Goal: Information Seeking & Learning: Find specific fact

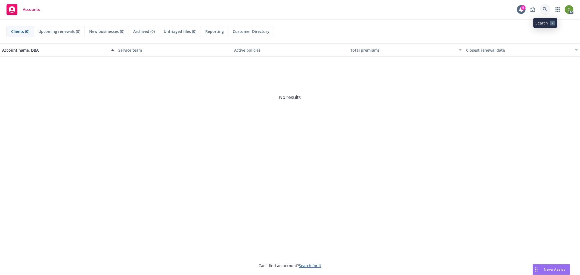
click at [544, 9] on icon at bounding box center [544, 9] width 5 height 5
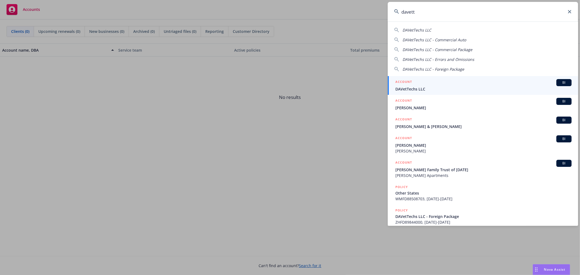
type input "davett"
click at [423, 84] on div "ACCOUNT BI" at bounding box center [483, 82] width 176 height 7
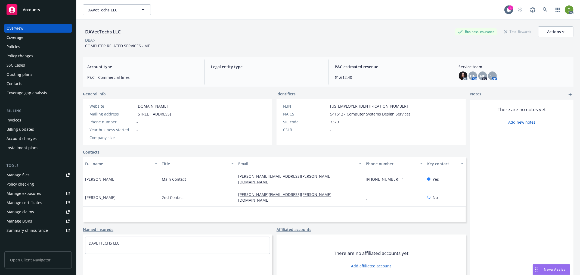
click at [43, 48] on div "Policies" at bounding box center [38, 46] width 63 height 9
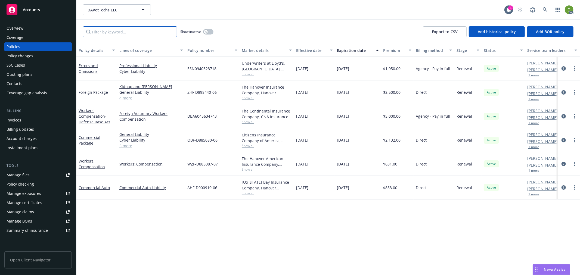
click at [141, 29] on input "Filter by keyword..." at bounding box center [130, 31] width 94 height 11
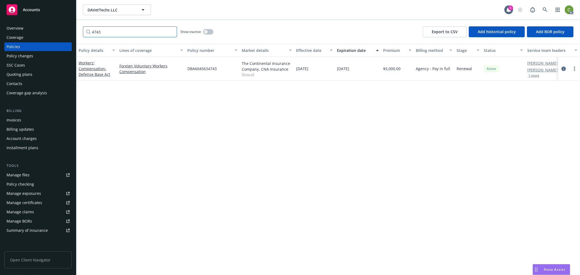
type input "4743"
click at [563, 70] on icon "circleInformation" at bounding box center [563, 69] width 4 height 4
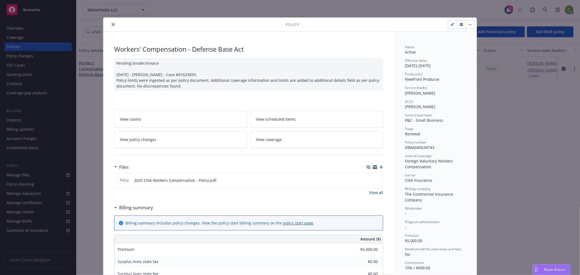
drag, startPoint x: 110, startPoint y: 24, endPoint x: 113, endPoint y: 24, distance: 2.7
click at [111, 24] on icon "close" at bounding box center [112, 24] width 3 height 3
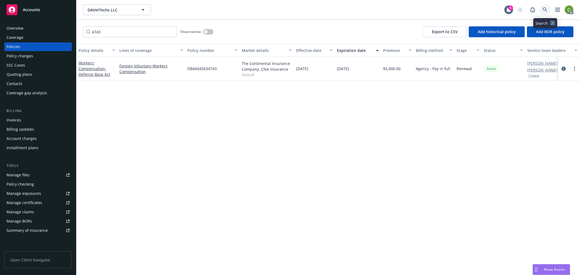
click at [547, 10] on icon at bounding box center [544, 9] width 5 height 5
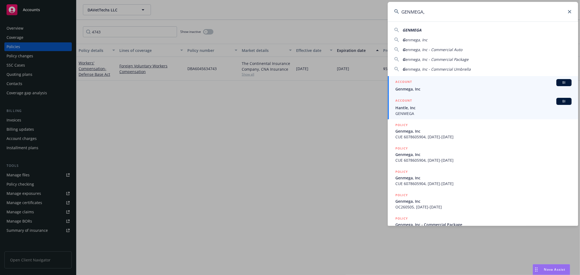
type input "GENMEGA,"
click at [415, 87] on span "Genmega, Inc" at bounding box center [483, 89] width 176 height 6
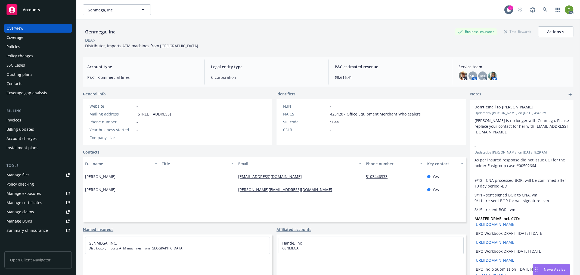
click at [21, 48] on div "Policies" at bounding box center [38, 46] width 63 height 9
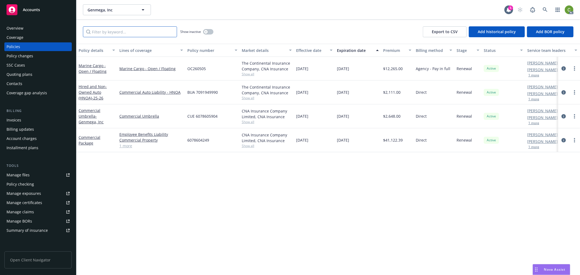
click at [110, 32] on input "Filter by keyword..." at bounding box center [130, 31] width 94 height 11
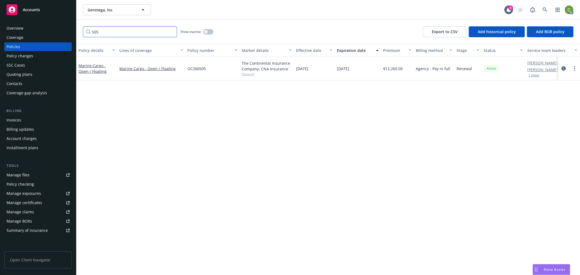
type input "505"
click at [563, 67] on icon "circleInformation" at bounding box center [563, 68] width 4 height 4
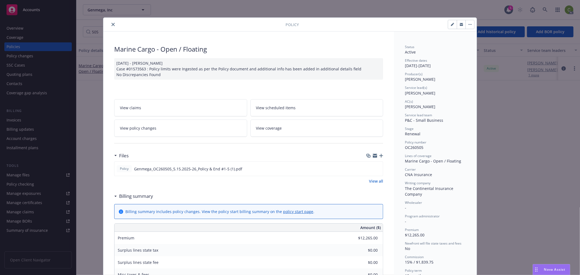
click at [178, 129] on link "View policy changes" at bounding box center [180, 128] width 133 height 17
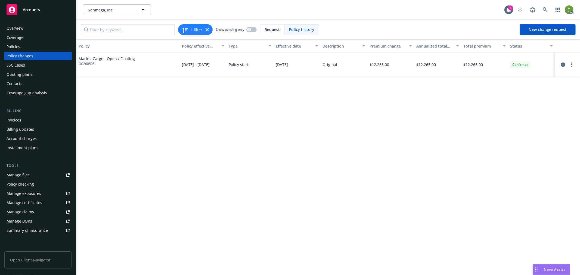
click at [83, 63] on span "OC260505" at bounding box center [107, 63] width 56 height 5
drag, startPoint x: 83, startPoint y: 63, endPoint x: 84, endPoint y: 69, distance: 5.7
click at [83, 63] on span "OC260505" at bounding box center [107, 63] width 56 height 5
copy span "OC260505"
click at [544, 9] on icon at bounding box center [544, 9] width 5 height 5
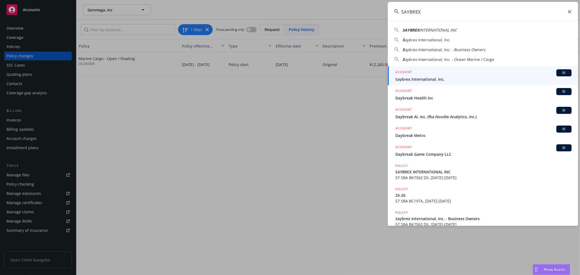
type input "SAYBREX"
click at [403, 77] on span "Saybrex International, Inc." at bounding box center [483, 79] width 176 height 6
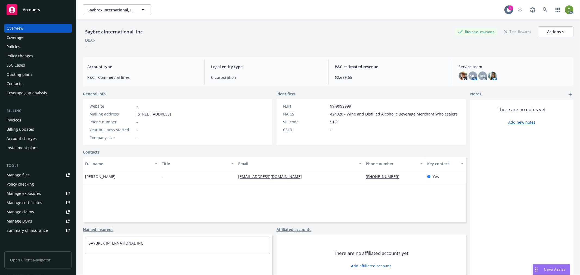
click at [20, 120] on div "Invoices" at bounding box center [14, 120] width 15 height 9
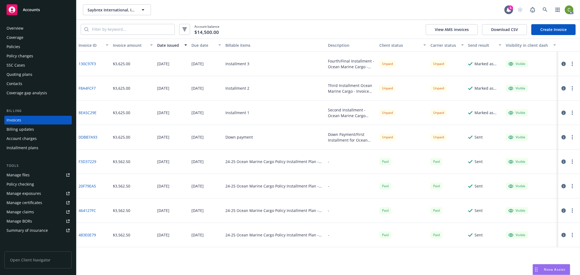
click at [23, 48] on div "Policies" at bounding box center [38, 46] width 63 height 9
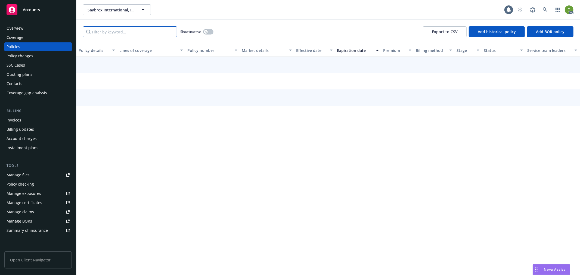
click at [119, 33] on input "Filter by keyword..." at bounding box center [130, 31] width 94 height 11
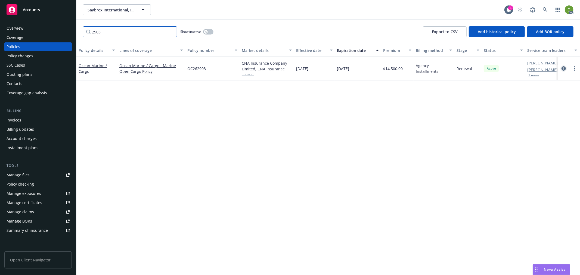
type input "2903"
click at [563, 69] on icon "circleInformation" at bounding box center [563, 68] width 4 height 4
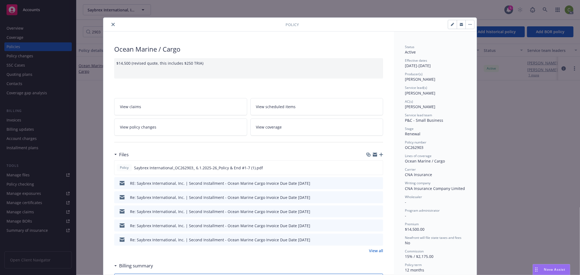
click at [415, 147] on span "OC262903" at bounding box center [414, 147] width 18 height 5
copy span "OC262903"
click at [110, 22] on button "close" at bounding box center [113, 24] width 7 height 7
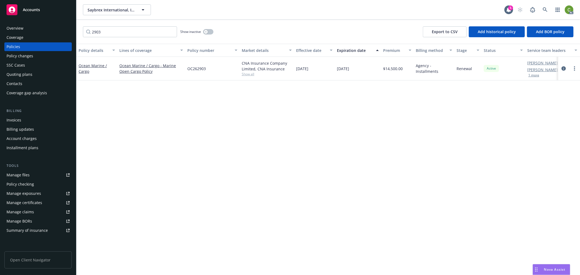
click at [30, 122] on div "Invoices" at bounding box center [38, 120] width 63 height 9
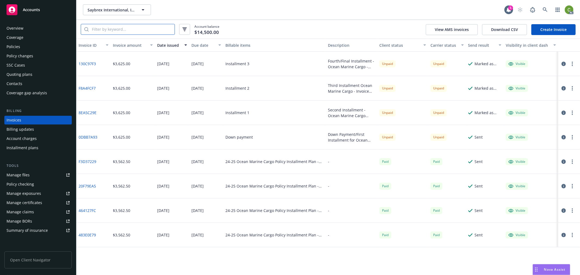
click at [139, 30] on input "search" at bounding box center [132, 29] width 86 height 10
paste input "OC262903"
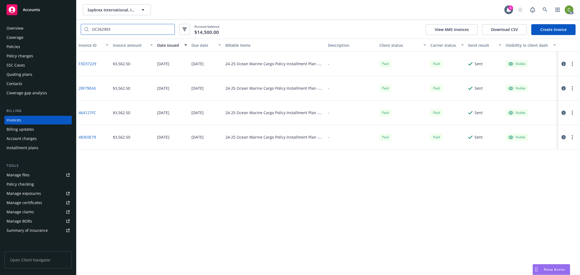
drag, startPoint x: 148, startPoint y: 29, endPoint x: -42, endPoint y: 46, distance: 190.4
click at [0, 46] on html "Accounts Overview Coverage Policies Policy changes SSC Cases Quoting plans Cont…" at bounding box center [290, 137] width 580 height 275
type input "2903"
click at [168, 30] on input "2903" at bounding box center [132, 29] width 86 height 10
click at [169, 30] on input "2903" at bounding box center [132, 29] width 86 height 10
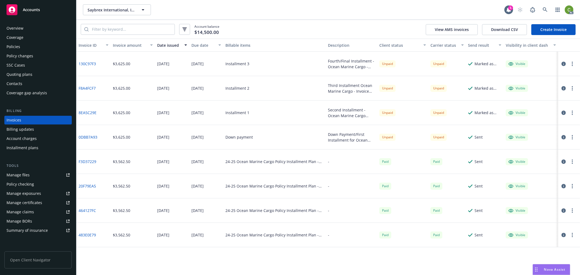
click at [86, 136] on link "0DBB7A93" at bounding box center [88, 137] width 19 height 6
click at [562, 137] on icon "button" at bounding box center [563, 137] width 4 height 4
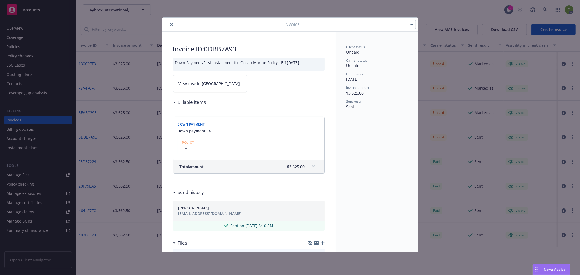
click at [196, 83] on span "View case in SSC" at bounding box center [209, 84] width 61 height 6
click at [171, 24] on icon "close" at bounding box center [171, 24] width 3 height 3
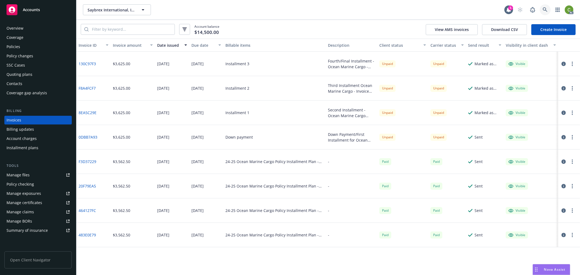
click at [541, 6] on link at bounding box center [544, 9] width 11 height 11
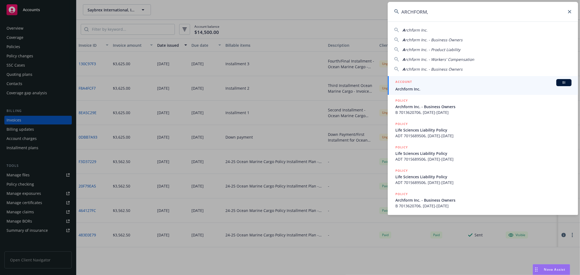
type input "ARCHFORM,"
click at [420, 88] on span "Archform Inc." at bounding box center [483, 89] width 176 height 6
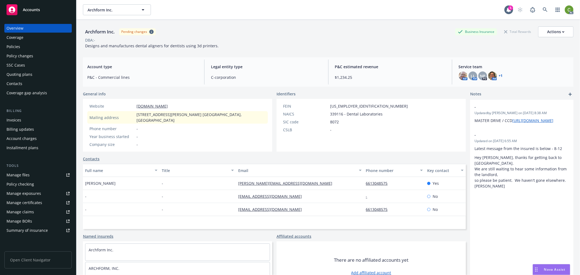
click at [28, 44] on div "Policies" at bounding box center [38, 46] width 63 height 9
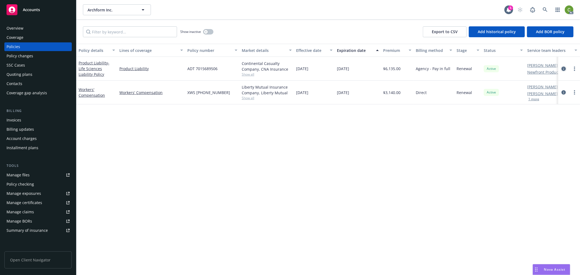
click at [561, 69] on icon "circleInformation" at bounding box center [563, 69] width 4 height 4
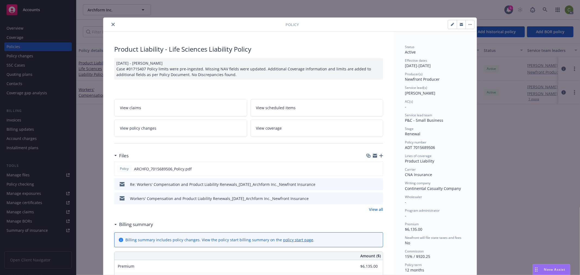
click at [111, 23] on icon "close" at bounding box center [112, 24] width 3 height 3
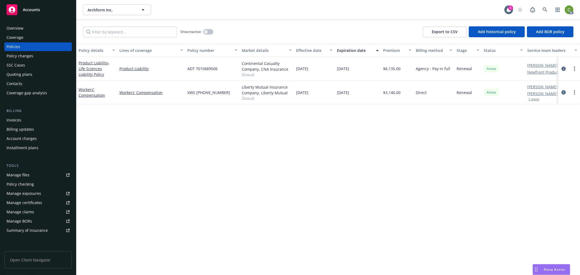
click at [37, 120] on div "Invoices" at bounding box center [38, 120] width 63 height 9
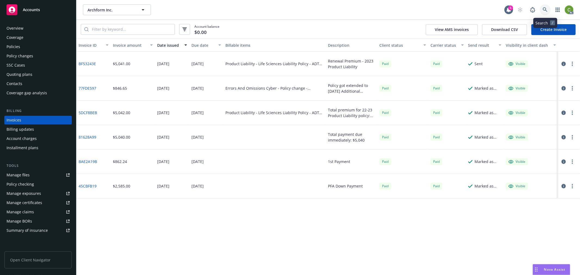
click at [546, 10] on icon at bounding box center [544, 9] width 5 height 5
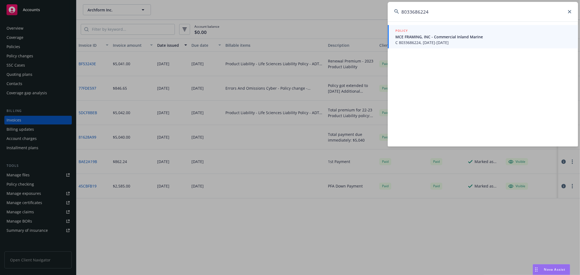
type input "8033686224"
click at [437, 39] on div "POLICY MCE FRAMING, INC - Commercial Inland Marine C 8033686224, 08/27/2025-08/…" at bounding box center [483, 36] width 176 height 17
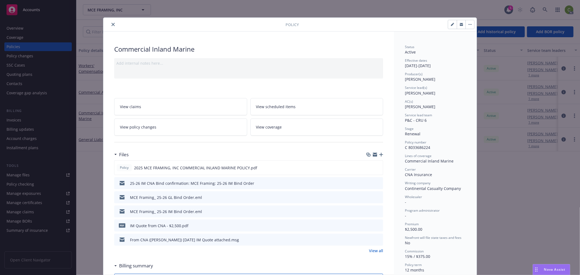
click at [112, 24] on icon "close" at bounding box center [112, 24] width 3 height 3
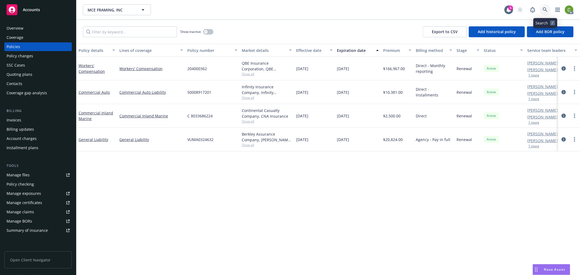
click at [545, 9] on icon at bounding box center [544, 9] width 5 height 5
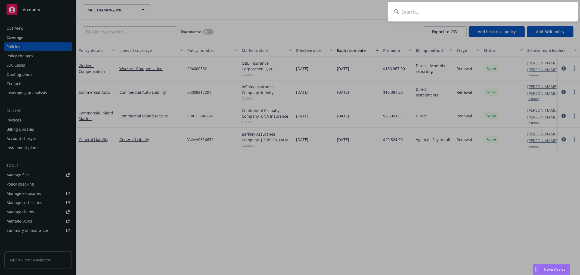
click at [420, 8] on input at bounding box center [482, 12] width 190 height 20
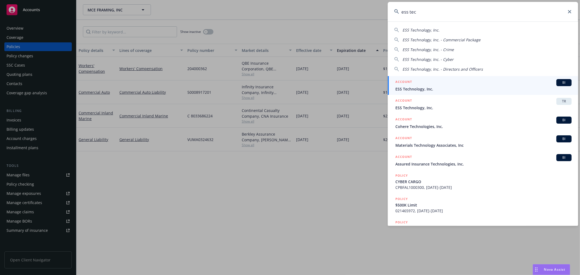
click at [422, 29] on span "ESS Technology, Inc." at bounding box center [420, 29] width 37 height 5
type input "ESS Technology, Inc."
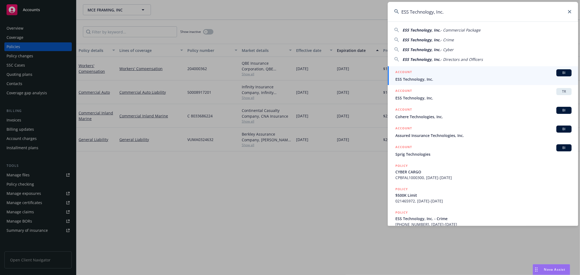
click at [425, 72] on div "ACCOUNT BI" at bounding box center [483, 72] width 176 height 7
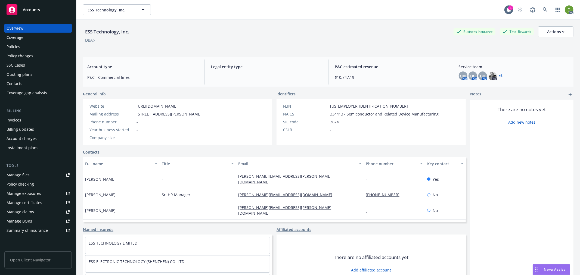
click at [45, 54] on div "Policy changes" at bounding box center [38, 56] width 63 height 9
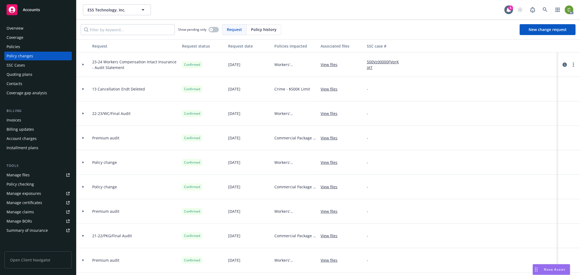
click at [257, 29] on span "Policy history" at bounding box center [264, 30] width 26 height 6
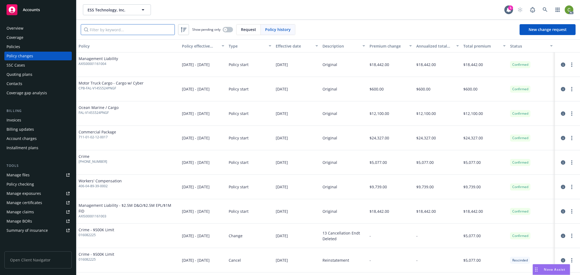
click at [149, 31] on input "Filter by keyword..." at bounding box center [128, 29] width 94 height 11
paste input "406-04-89-39-0000"
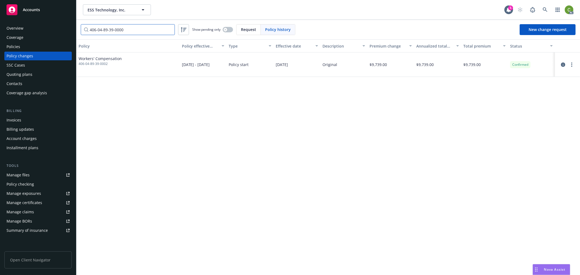
type input "406-04-89-39-0000"
click at [546, 10] on icon at bounding box center [544, 9] width 5 height 5
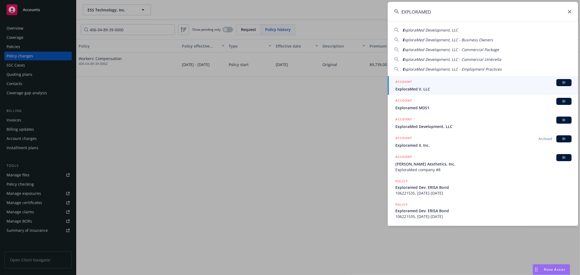
drag, startPoint x: 433, startPoint y: 12, endPoint x: 443, endPoint y: 12, distance: 10.1
click at [433, 12] on input "EXPLORAMED" at bounding box center [482, 12] width 190 height 20
drag, startPoint x: 443, startPoint y: 11, endPoint x: 217, endPoint y: 36, distance: 227.6
click at [257, 5] on div "EXPLORAMED E xploraMed Development, LLC E xploraMed Development, LLC - Business…" at bounding box center [290, 137] width 580 height 275
paste input "406-04-57-32-0005"
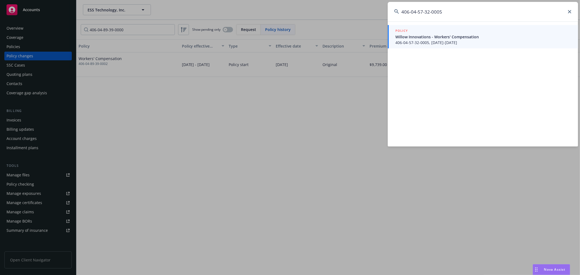
click at [445, 15] on input "406-04-57-32-0005" at bounding box center [482, 12] width 190 height 20
drag, startPoint x: 448, startPoint y: 15, endPoint x: 216, endPoint y: 16, distance: 232.6
click at [216, 15] on div "406-04-57-32-0005 POLICY Willow Innovations - Workers' Compensation 406-04-57-3…" at bounding box center [290, 137] width 580 height 275
paste input "65-01-0004"
type input "406-04-65-01-0004"
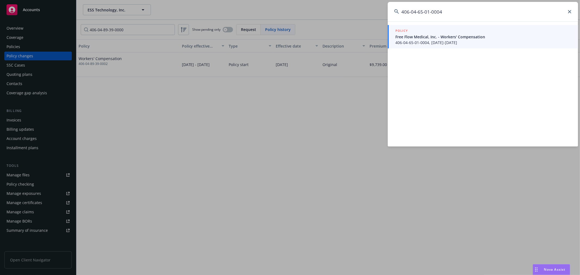
click at [432, 39] on div "POLICY Free Flow Medical, Inc. - Workers' Compensation 406-04-65-01-0004, 01/02…" at bounding box center [483, 36] width 176 height 17
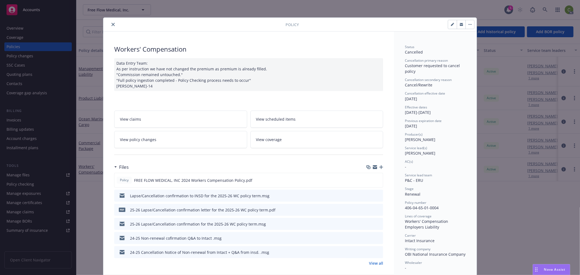
click at [156, 137] on link "View policy changes" at bounding box center [180, 139] width 133 height 17
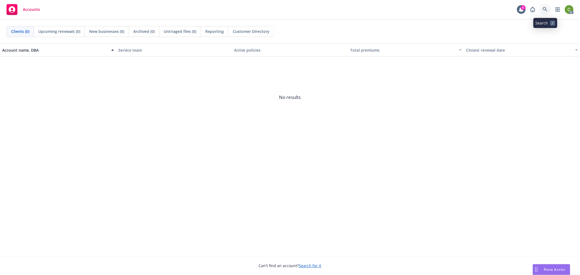
click at [545, 8] on icon at bounding box center [544, 9] width 5 height 5
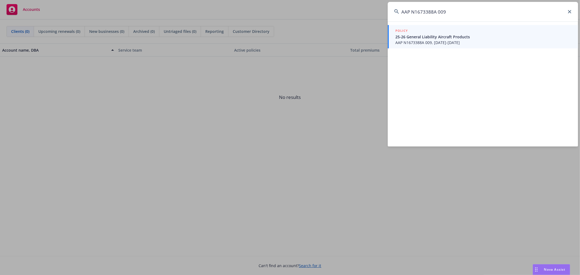
type input "AAP N1673388A 009"
click at [463, 38] on span "25-26 General Liability Aircraft Products" at bounding box center [483, 37] width 176 height 6
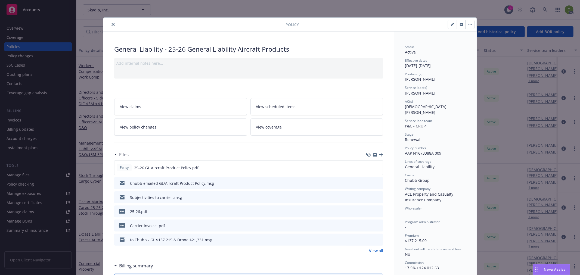
click at [111, 23] on icon "close" at bounding box center [112, 24] width 3 height 3
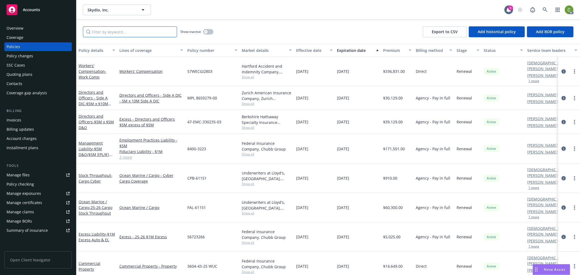
click at [116, 30] on input "Filter by keyword..." at bounding box center [130, 31] width 94 height 11
paste input "AAC N16740391 008"
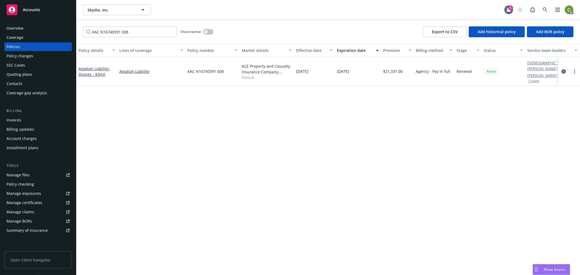
click at [564, 70] on icon "circleInformation" at bounding box center [563, 71] width 4 height 4
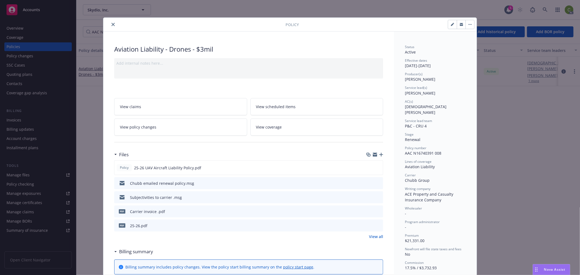
click at [111, 23] on icon "close" at bounding box center [112, 24] width 3 height 3
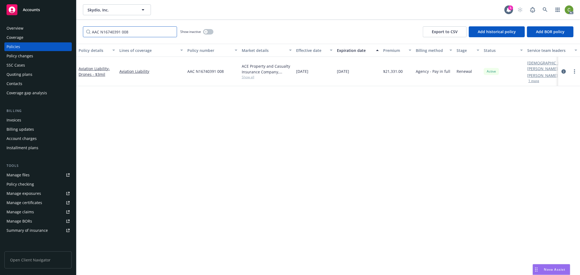
click at [115, 33] on input "AAC N16740391 008" at bounding box center [130, 31] width 94 height 11
drag, startPoint x: 129, startPoint y: 35, endPoint x: 22, endPoint y: 65, distance: 111.4
click at [0, 31] on div "Accounts Overview Coverage Policies Policy changes SSC Cases Quoting plans Cont…" at bounding box center [290, 137] width 580 height 275
paste input "56723266"
type input "56723266"
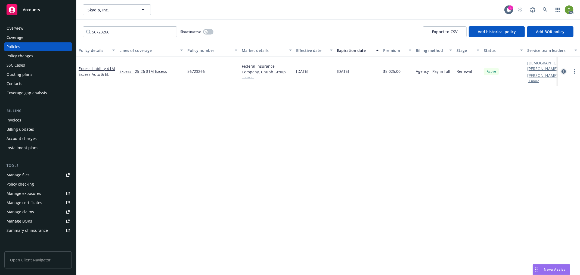
click at [563, 69] on icon "circleInformation" at bounding box center [563, 71] width 4 height 4
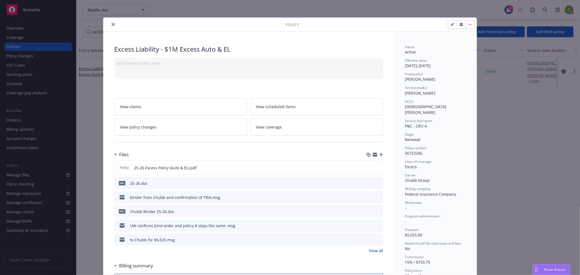
click at [112, 24] on icon "close" at bounding box center [112, 24] width 3 height 3
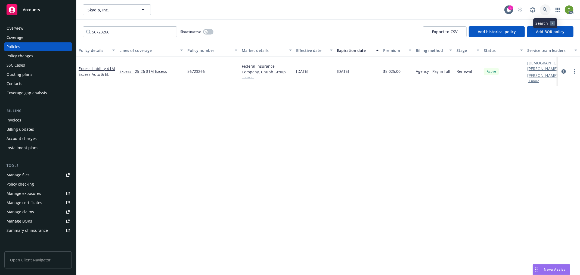
click at [546, 11] on icon at bounding box center [544, 9] width 5 height 5
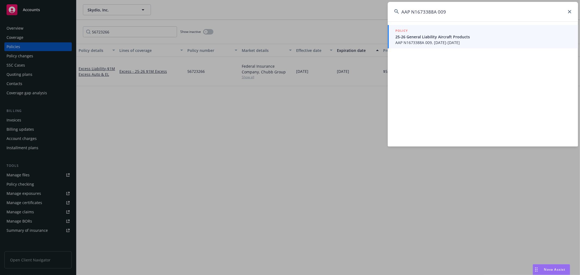
type input "AAP N1673388A 009"
click at [459, 42] on span "AAP N1673388A 009, 07/24/2025-07/24/2026" at bounding box center [483, 43] width 176 height 6
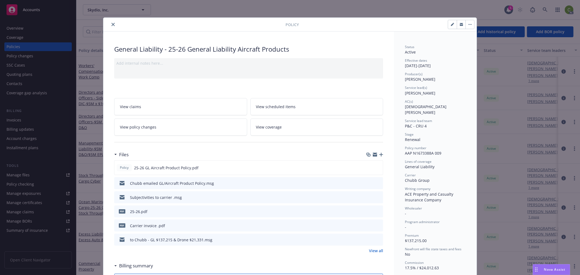
click at [112, 26] on icon "close" at bounding box center [112, 24] width 3 height 3
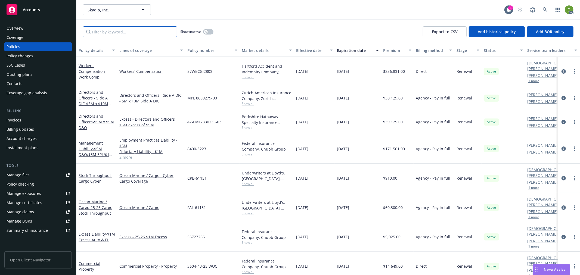
drag, startPoint x: 115, startPoint y: 32, endPoint x: 161, endPoint y: 48, distance: 48.6
click at [115, 32] on input "Filter by keyword..." at bounding box center [130, 31] width 94 height 11
paste input "AAP N1673388A 009"
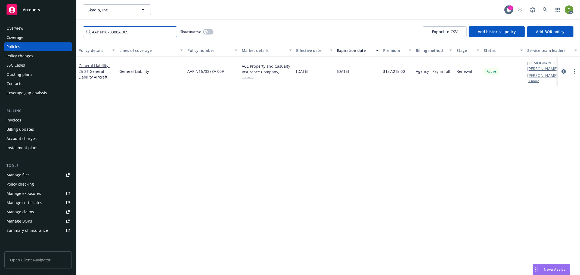
drag, startPoint x: 129, startPoint y: 29, endPoint x: 0, endPoint y: 39, distance: 129.4
click at [0, 37] on div "Accounts Overview Coverage Policies Policy changes SSC Cases Quoting plans Cont…" at bounding box center [290, 137] width 580 height 275
paste input "C N16740391 008"
type input "AAC N16740391 008"
click at [563, 69] on icon "circleInformation" at bounding box center [563, 71] width 4 height 4
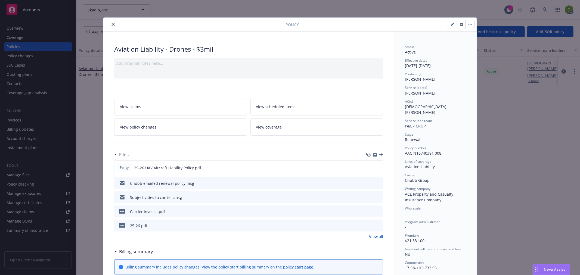
click at [111, 23] on icon "close" at bounding box center [112, 24] width 3 height 3
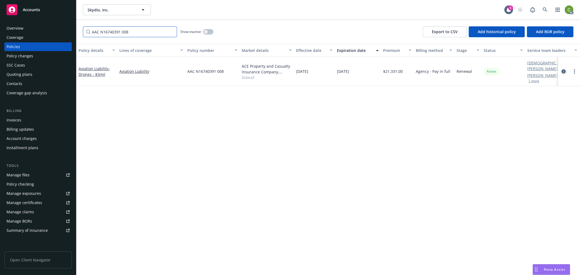
drag, startPoint x: 134, startPoint y: 33, endPoint x: 29, endPoint y: 36, distance: 105.7
click at [29, 36] on div "Accounts Overview Coverage Policies Policy changes SSC Cases Quoting plans Cont…" at bounding box center [290, 137] width 580 height 275
